Goal: Task Accomplishment & Management: Manage account settings

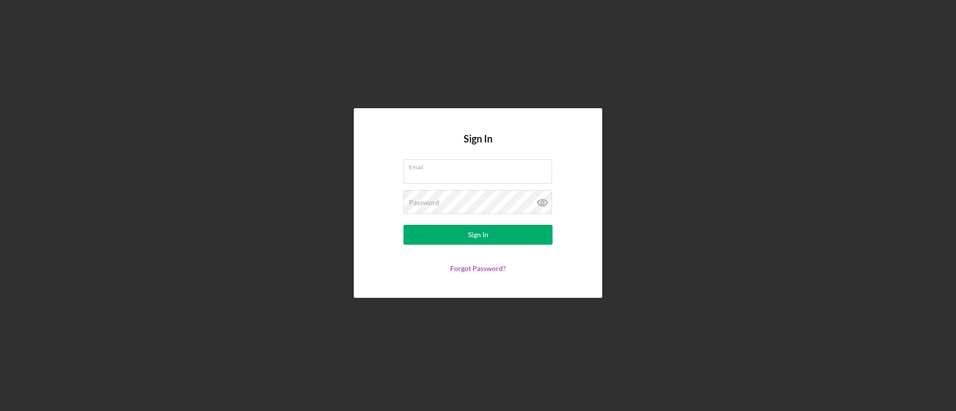
type input "[EMAIL_ADDRESS][DOMAIN_NAME]"
drag, startPoint x: 954, startPoint y: 406, endPoint x: 940, endPoint y: 396, distance: 17.4
click at [248, 4] on div "Sign In Email [EMAIL_ADDRESS][DOMAIN_NAME] Password Sign In Forgot Password?" at bounding box center [478, 205] width 956 height 411
